Goal: Information Seeking & Learning: Find specific fact

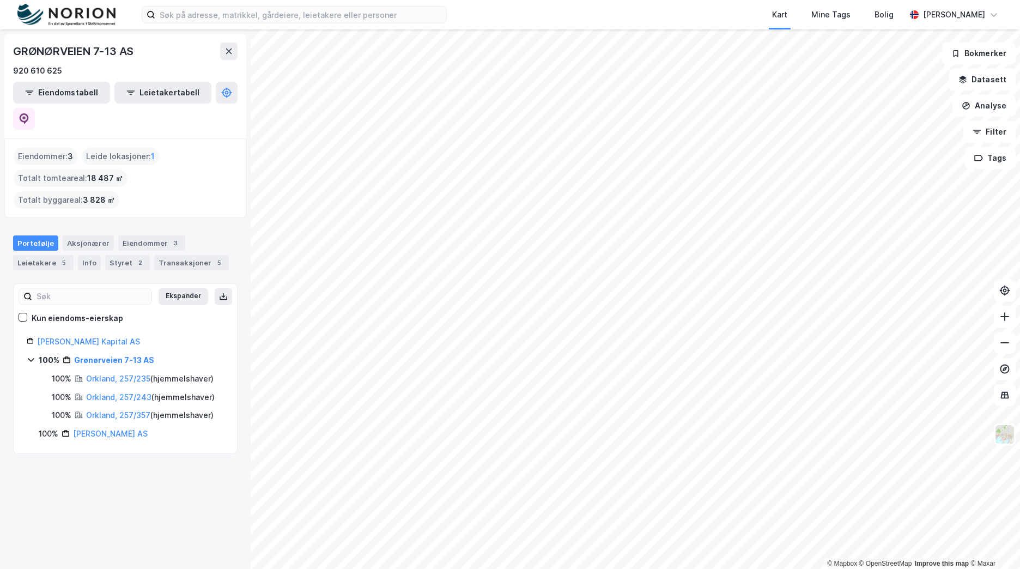
click at [112, 17] on img at bounding box center [66, 15] width 98 height 22
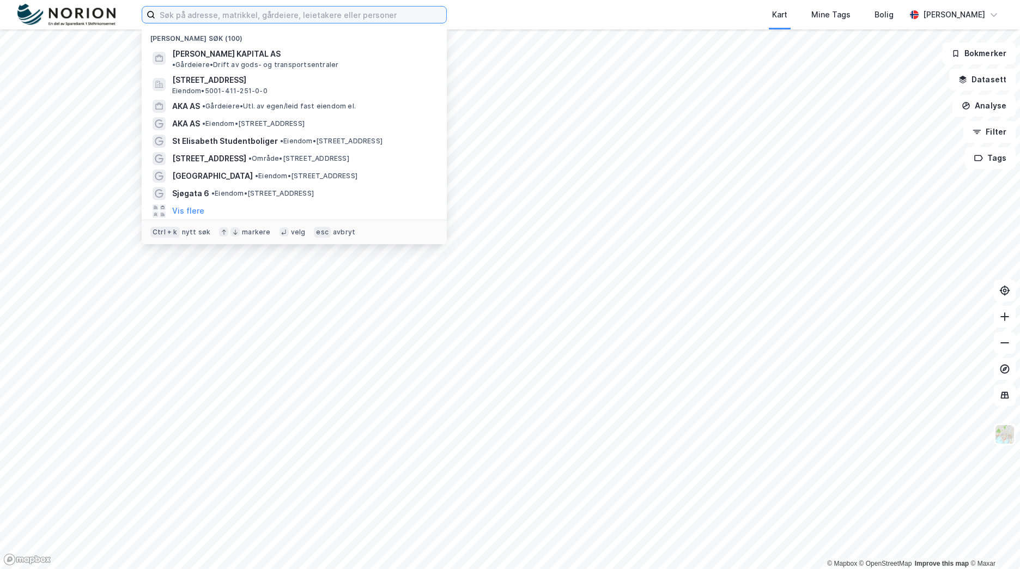
click at [307, 14] on input at bounding box center [300, 15] width 291 height 16
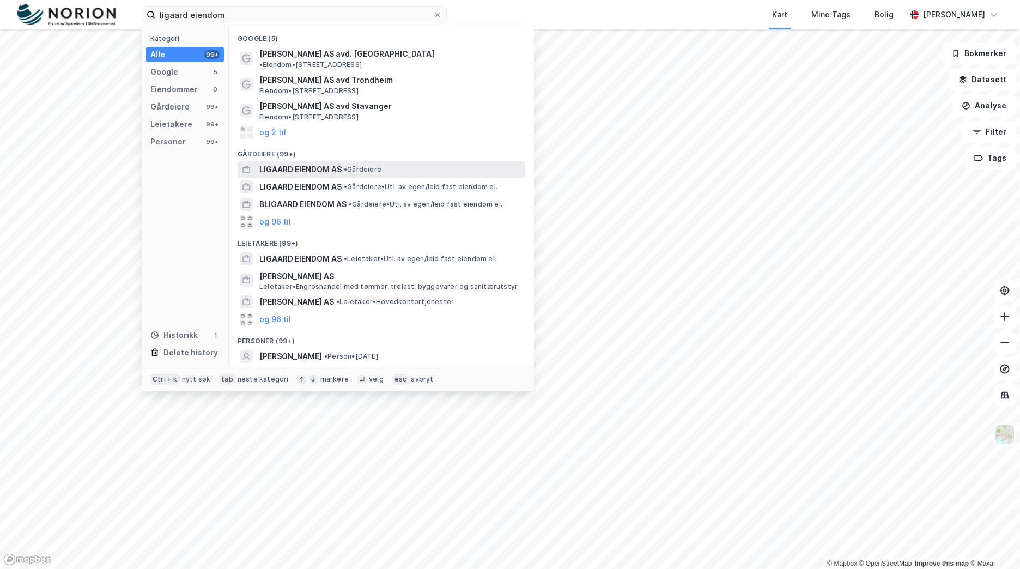
click at [336, 167] on div "LIGAARD EIENDOM AS • Gårdeiere" at bounding box center [382, 169] width 288 height 17
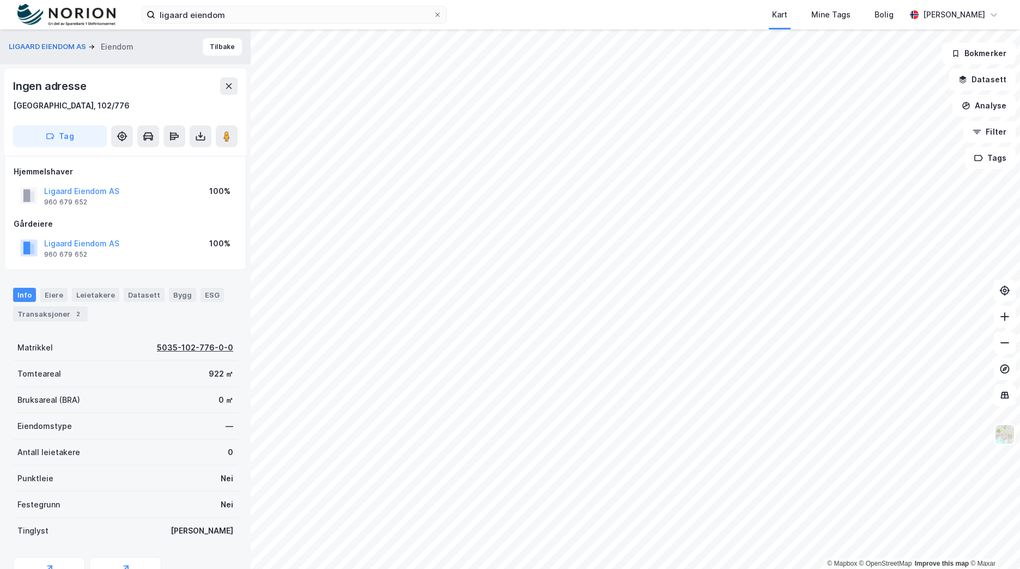
click at [215, 349] on div "5035-102-776-0-0" at bounding box center [195, 347] width 76 height 13
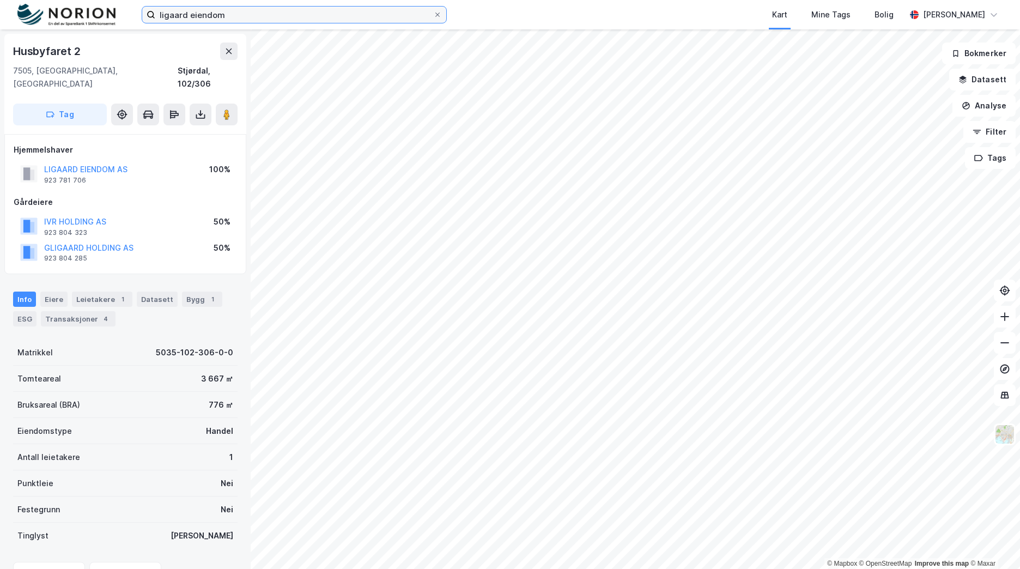
drag, startPoint x: 242, startPoint y: 8, endPoint x: 159, endPoint y: 17, distance: 84.0
click at [159, 17] on input "ligaard eiendom" at bounding box center [294, 15] width 278 height 16
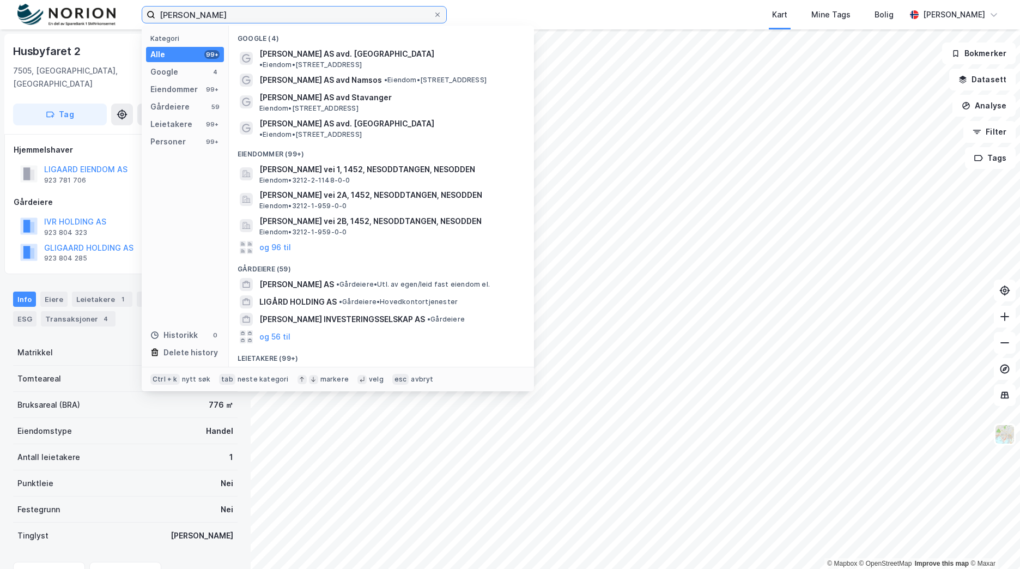
drag, startPoint x: 118, startPoint y: 15, endPoint x: 110, endPoint y: 16, distance: 8.2
click at [110, 16] on div "[PERSON_NAME] Kategori Alle 99+ Google 4 Eiendommer 99+ Gårdeiere 59 Leietakere…" at bounding box center [510, 14] width 1020 height 29
paste input "[STREET_ADDRESS]"
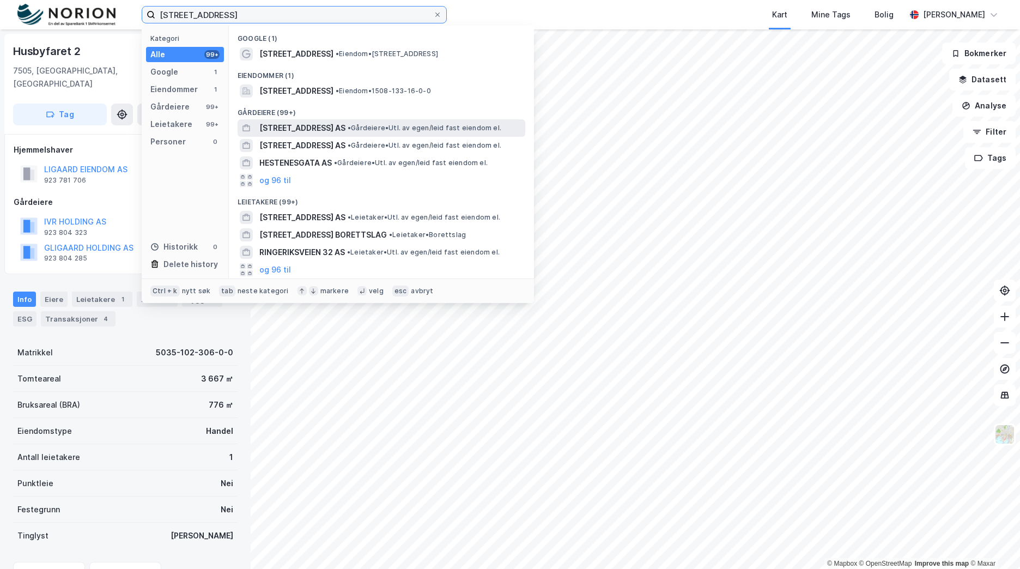
type input "[STREET_ADDRESS]"
click at [345, 120] on div "[STREET_ADDRESS] AS • Gårdeiere • Utl. av egen/leid fast eiendom el." at bounding box center [382, 127] width 288 height 17
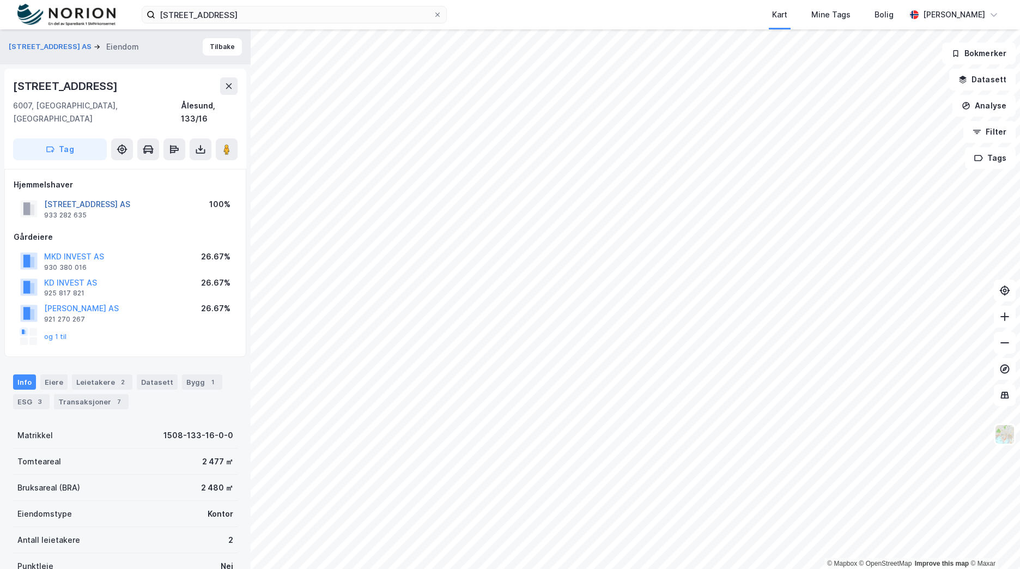
click at [0, 0] on button "[STREET_ADDRESS] AS" at bounding box center [0, 0] width 0 height 0
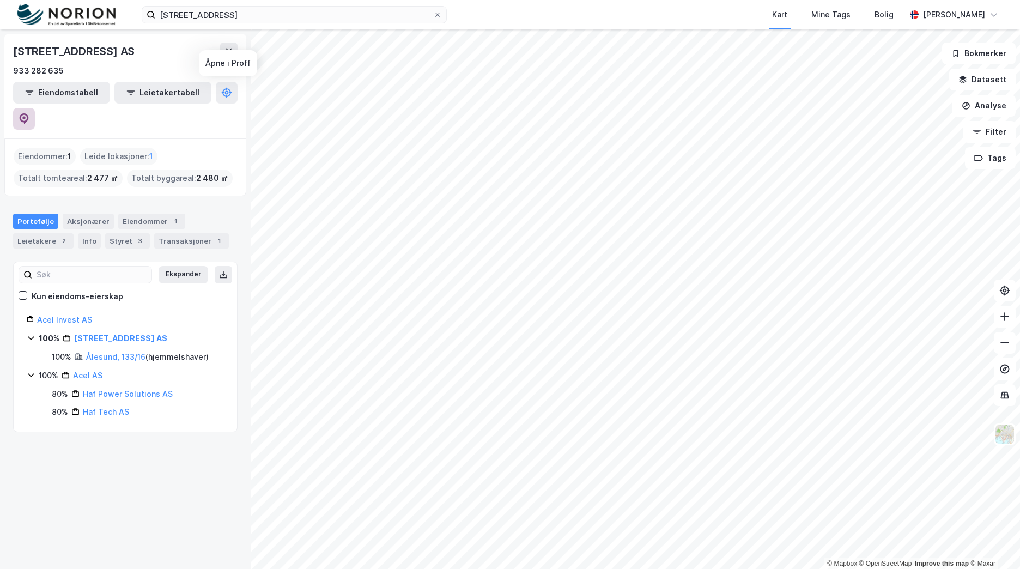
click at [29, 113] on icon at bounding box center [24, 118] width 9 height 11
